Goal: Information Seeking & Learning: Learn about a topic

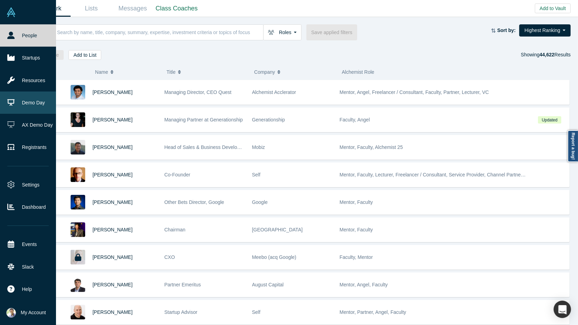
click at [26, 103] on link "Demo Day" at bounding box center [28, 103] width 56 height 22
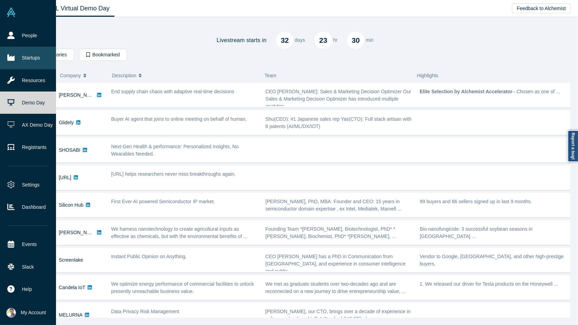
click at [25, 55] on link "Startups" at bounding box center [28, 58] width 56 height 22
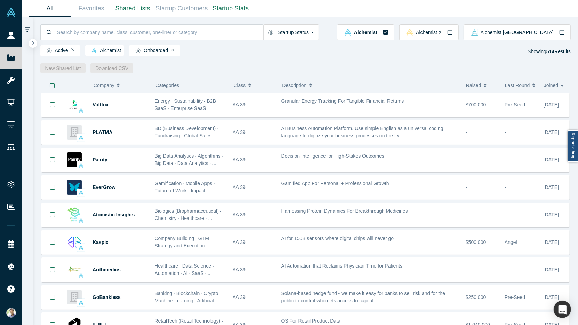
scroll to position [595, 0]
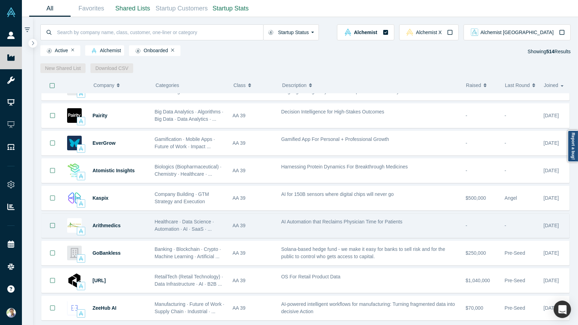
click at [308, 219] on span "AI Automation that Reclaims Physician Time for Patients" at bounding box center [341, 222] width 121 height 6
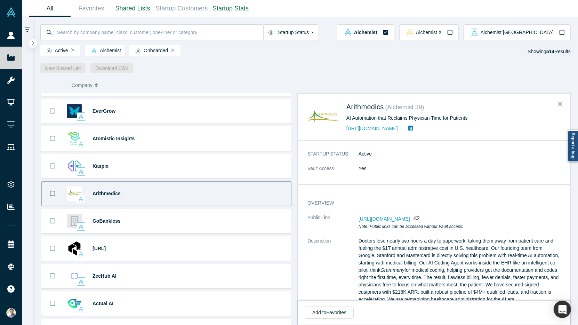
scroll to position [641, 0]
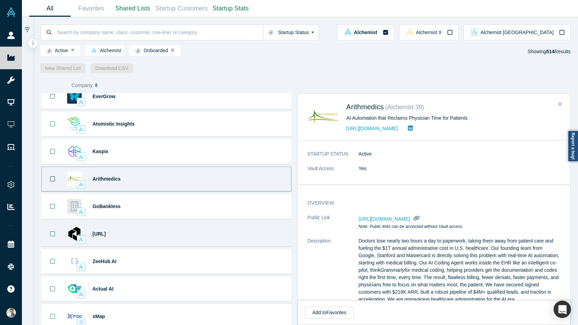
click at [217, 230] on div "[URL] RetailTech (Retail Technology) · Data Infrastructure · AI · B2B ... OS Fo…" at bounding box center [166, 234] width 250 height 25
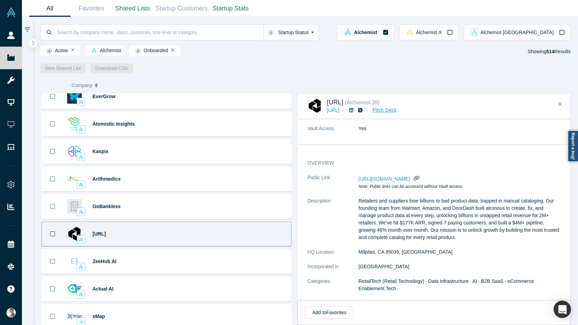
scroll to position [18, 0]
